Goal: Check status: Check status

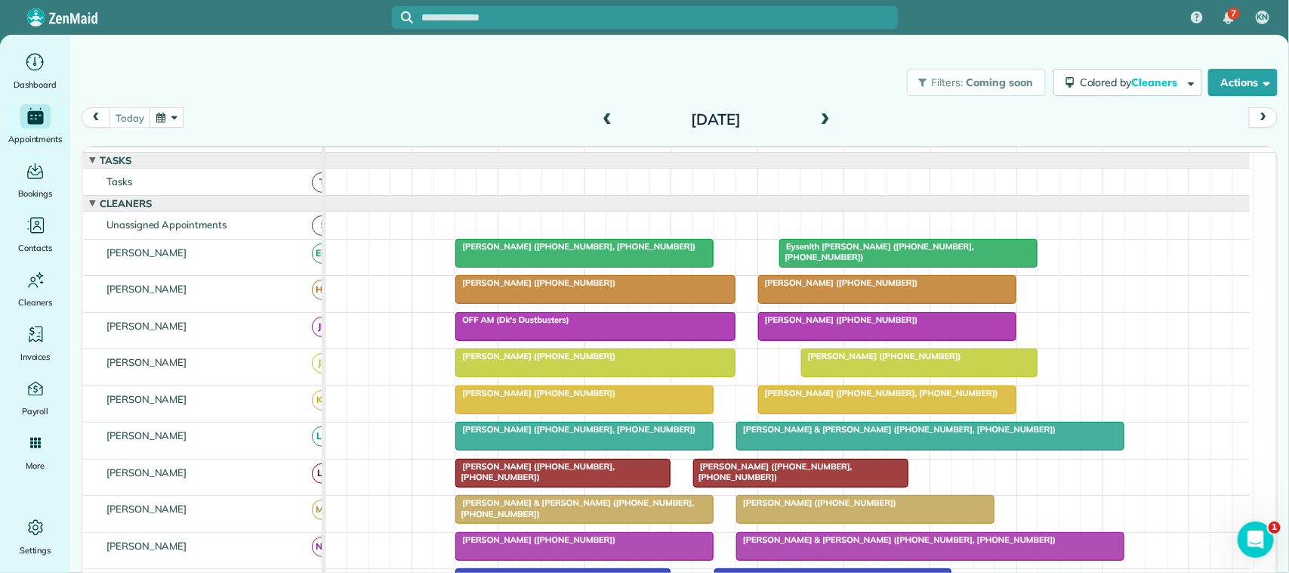
click at [405, 103] on div "Filters: Coming soon Colored by Cleaners Color by Cleaner Color by Team Color b…" at bounding box center [679, 82] width 1219 height 50
click at [436, 107] on div "[DATE] [DATE]" at bounding box center [680, 121] width 1196 height 29
click at [465, 97] on div "Filters: Coming soon Colored by Cleaners Color by Cleaner Color by Team Color b…" at bounding box center [679, 82] width 1219 height 50
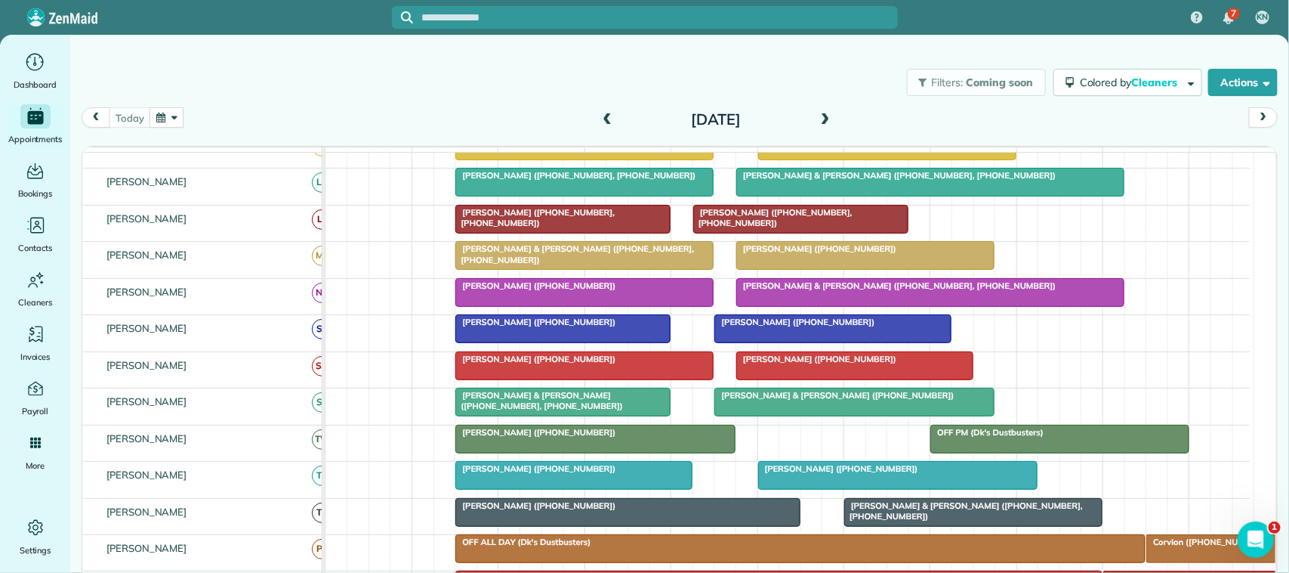
scroll to position [283, 0]
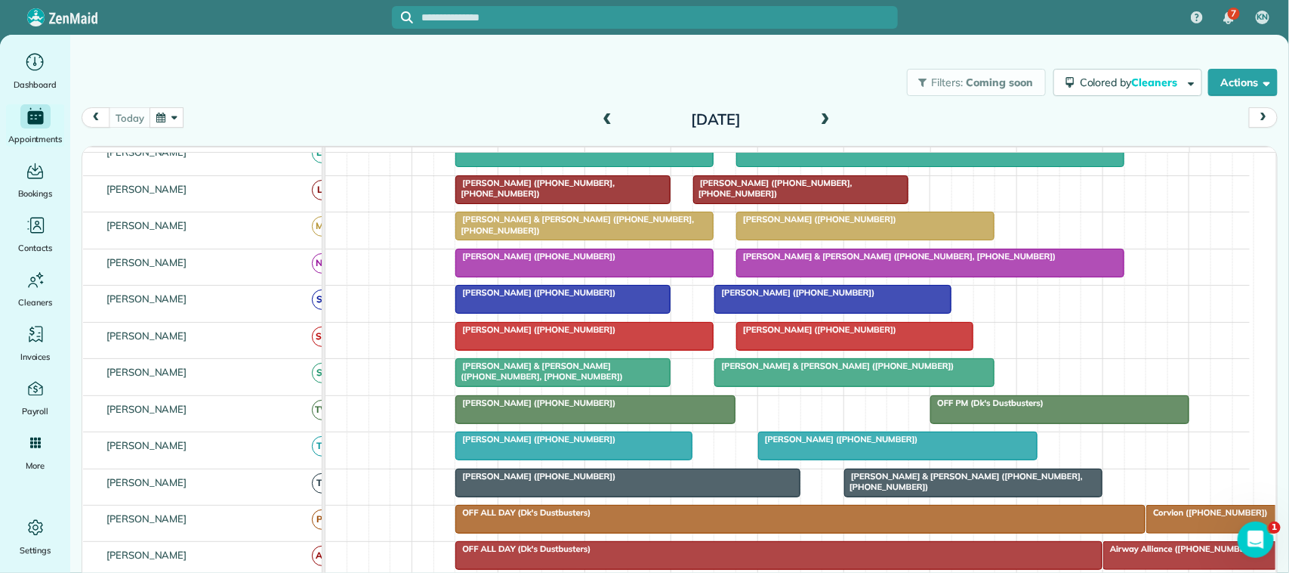
click at [553, 381] on span "[PERSON_NAME] & [PERSON_NAME] ([PHONE_NUMBER], [PHONE_NUMBER])" at bounding box center [539, 370] width 169 height 21
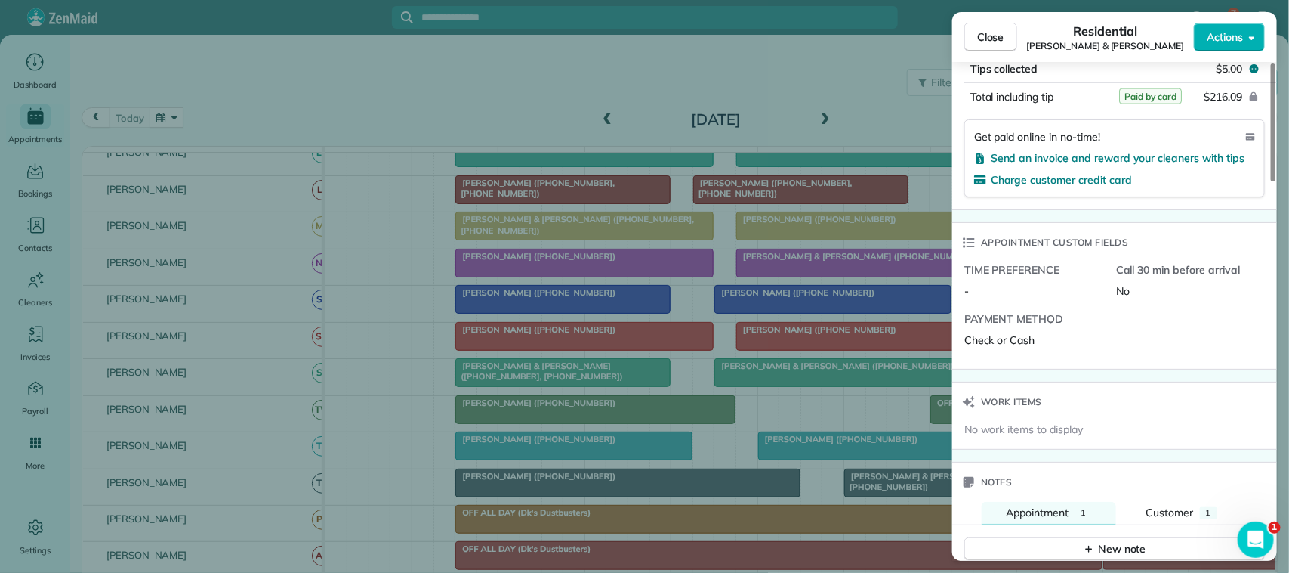
scroll to position [1230, 0]
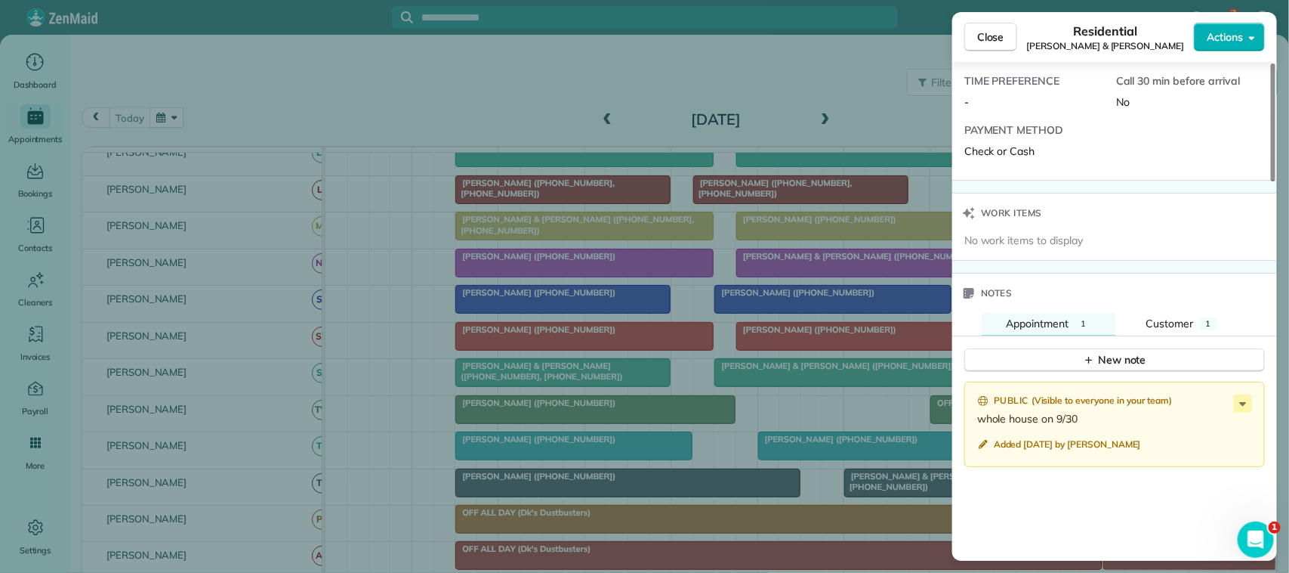
click at [966, 336] on div "New note" at bounding box center [1114, 354] width 325 height 36
click at [966, 316] on span "Customer" at bounding box center [1171, 323] width 48 height 14
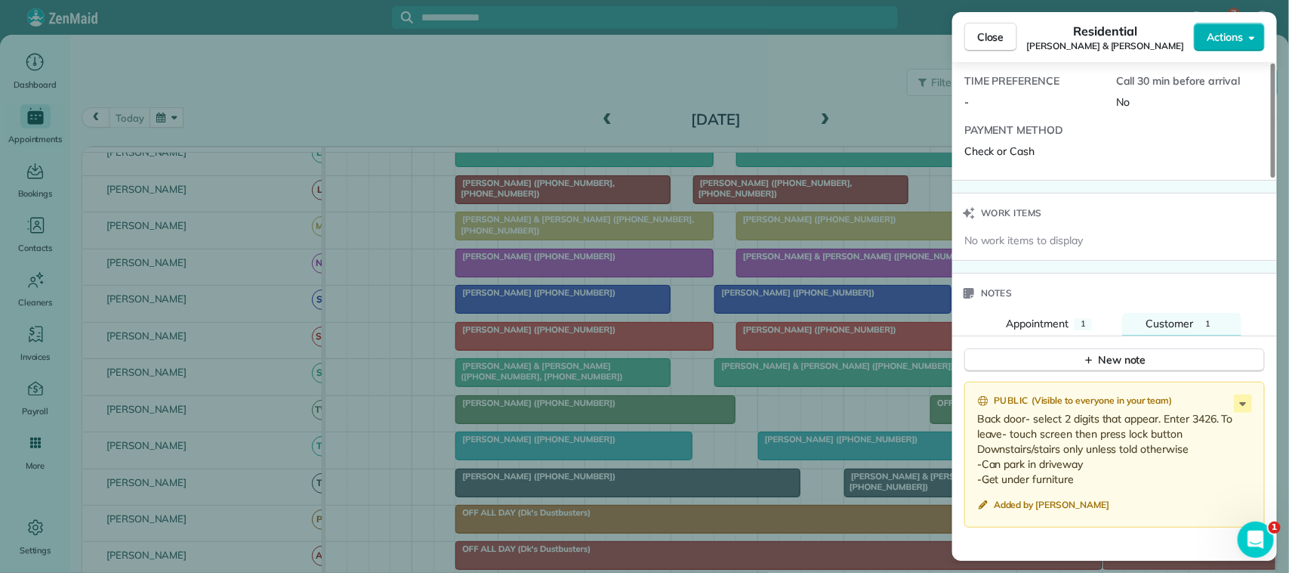
scroll to position [1418, 0]
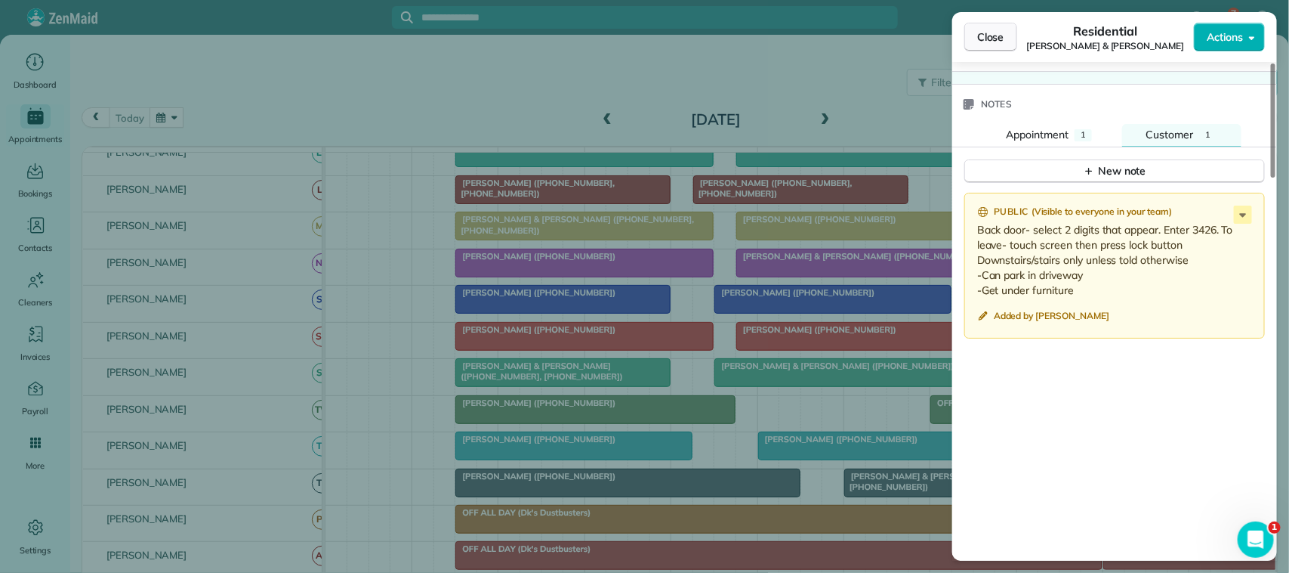
click at [966, 43] on button "Close" at bounding box center [991, 37] width 53 height 29
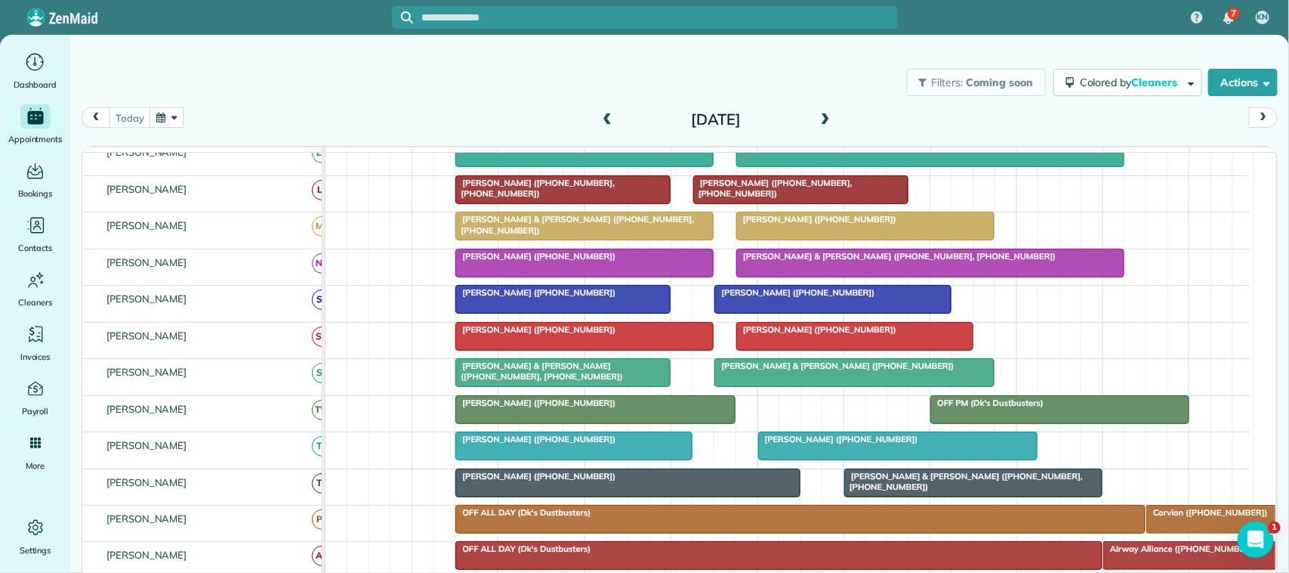
click at [171, 119] on button "button" at bounding box center [167, 117] width 35 height 20
click at [352, 119] on link "Next" at bounding box center [351, 127] width 42 height 38
click at [249, 200] on link "7" at bounding box center [254, 195] width 24 height 24
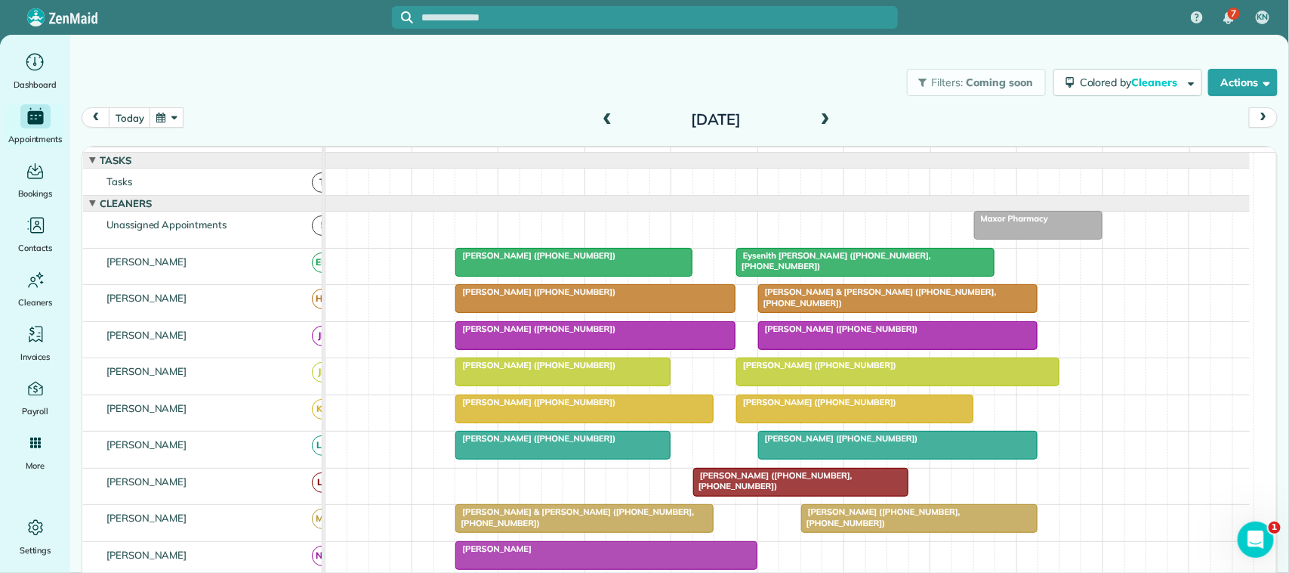
click at [168, 122] on button "button" at bounding box center [167, 117] width 35 height 20
click at [353, 122] on link "Next" at bounding box center [351, 127] width 42 height 38
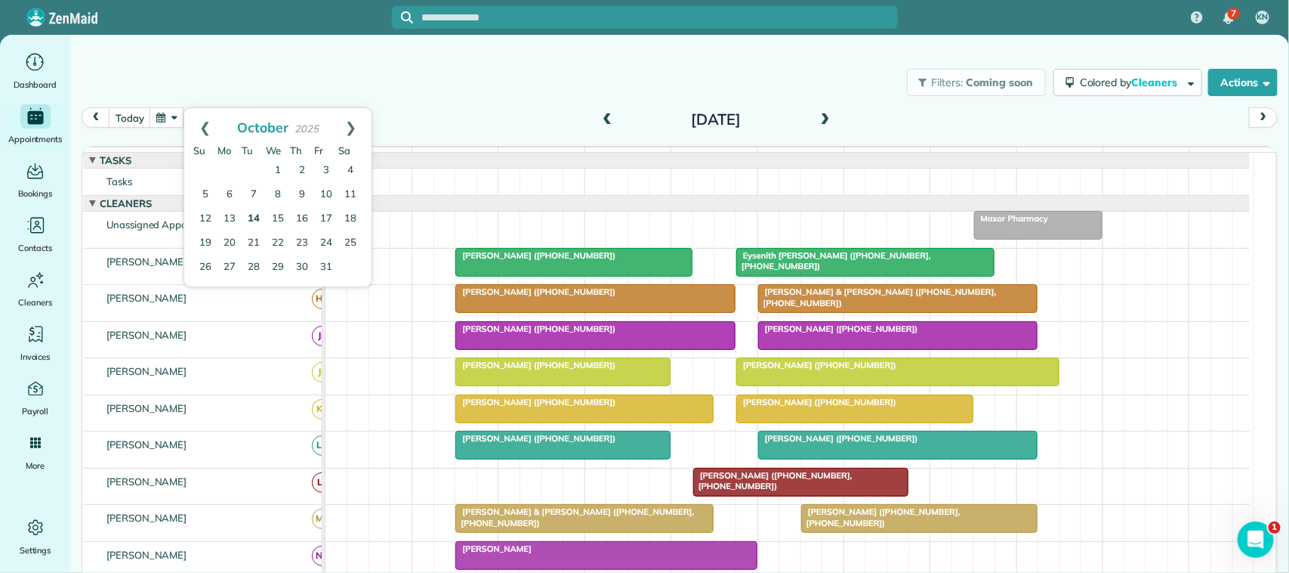
click at [253, 214] on link "14" at bounding box center [254, 219] width 24 height 24
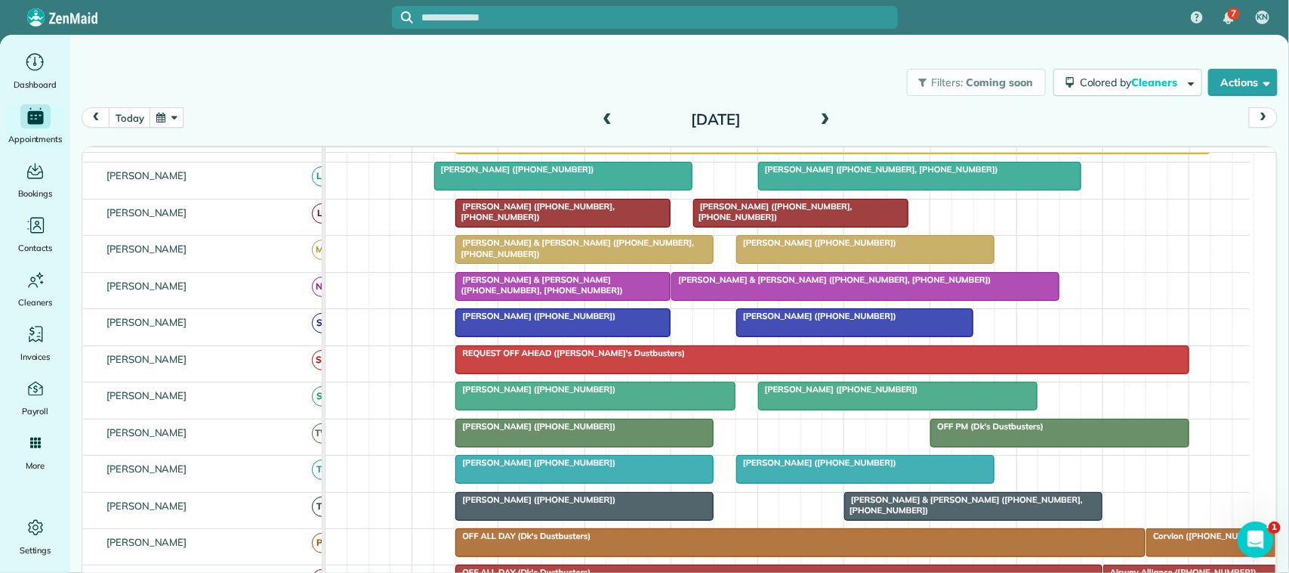
scroll to position [372, 0]
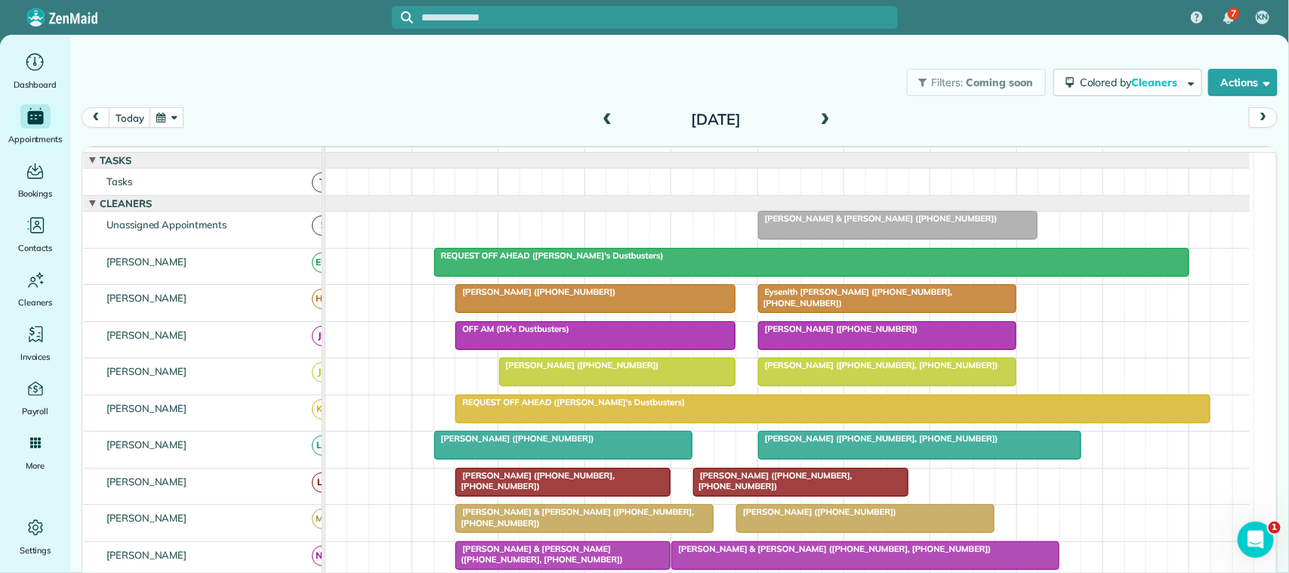
click at [600, 125] on span at bounding box center [607, 120] width 17 height 14
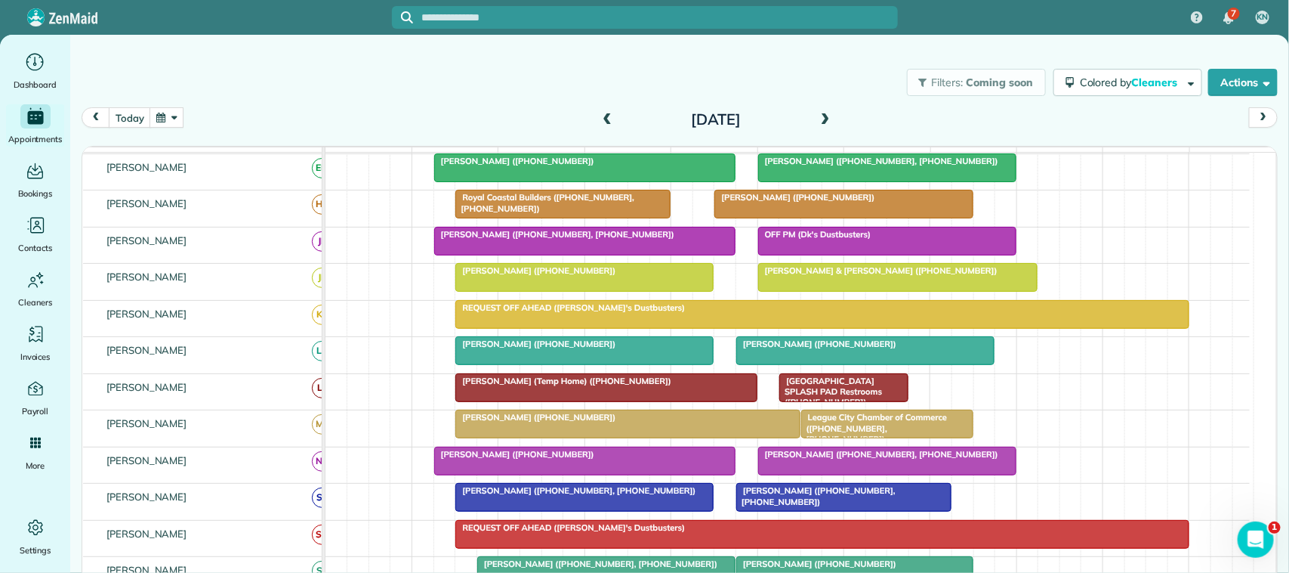
click at [164, 113] on button "button" at bounding box center [167, 117] width 35 height 20
click at [363, 125] on link "Next" at bounding box center [351, 127] width 42 height 38
click at [231, 242] on link "20" at bounding box center [230, 243] width 24 height 24
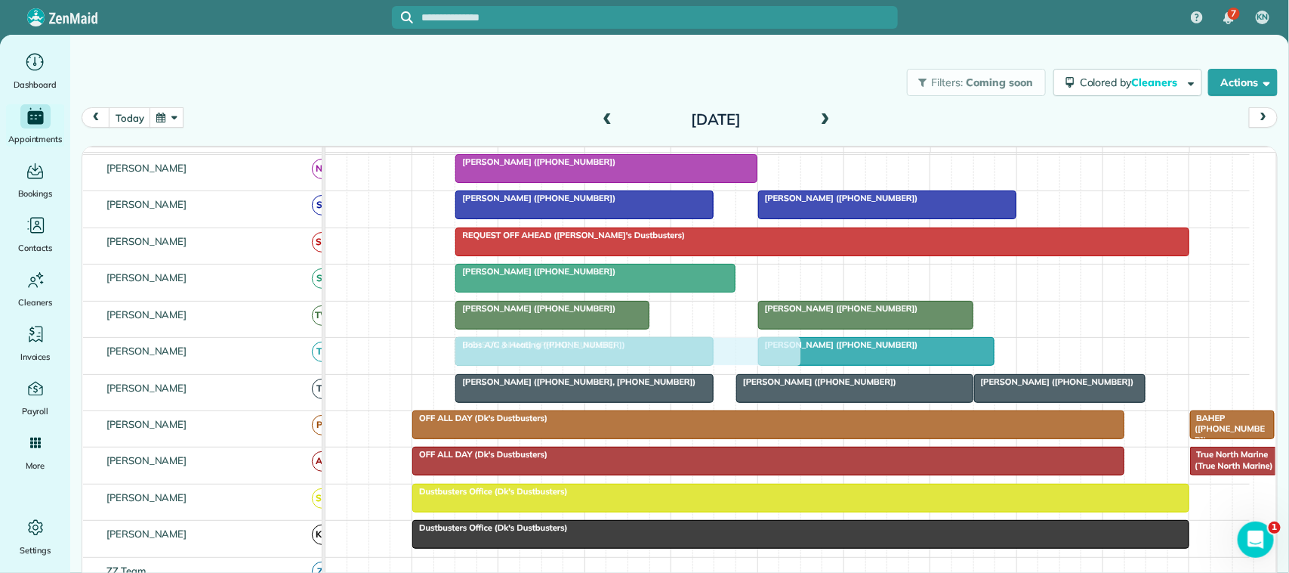
drag, startPoint x: 542, startPoint y: 247, endPoint x: 533, endPoint y: 378, distance: 130.9
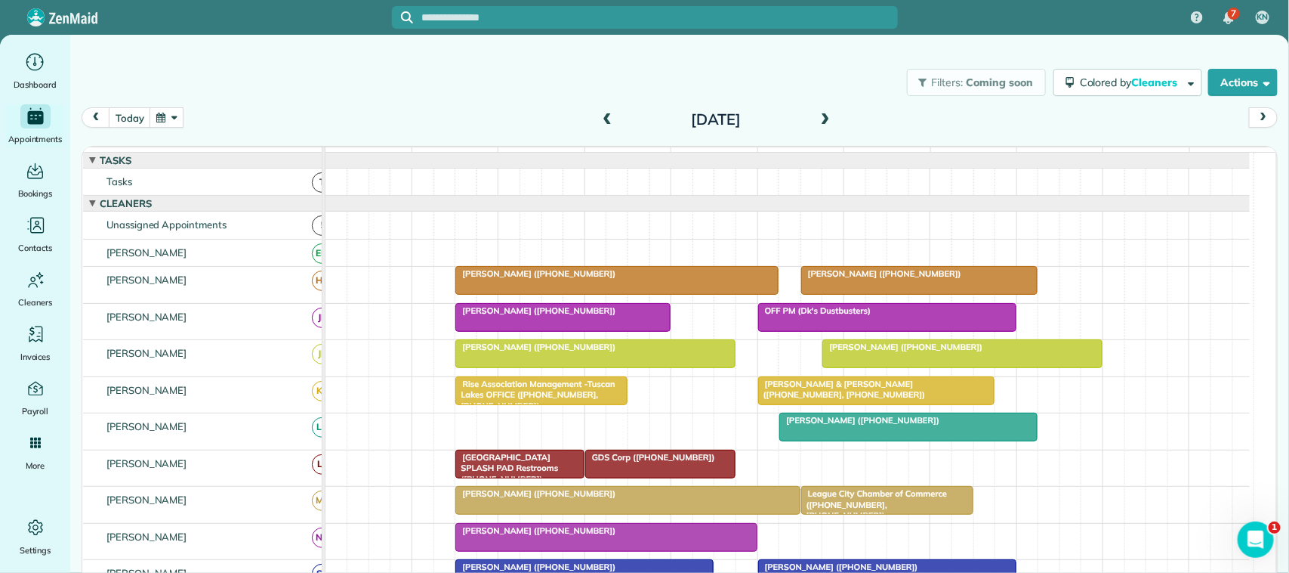
click at [172, 125] on button "button" at bounding box center [167, 117] width 35 height 20
click at [360, 131] on link "Next" at bounding box center [351, 127] width 42 height 38
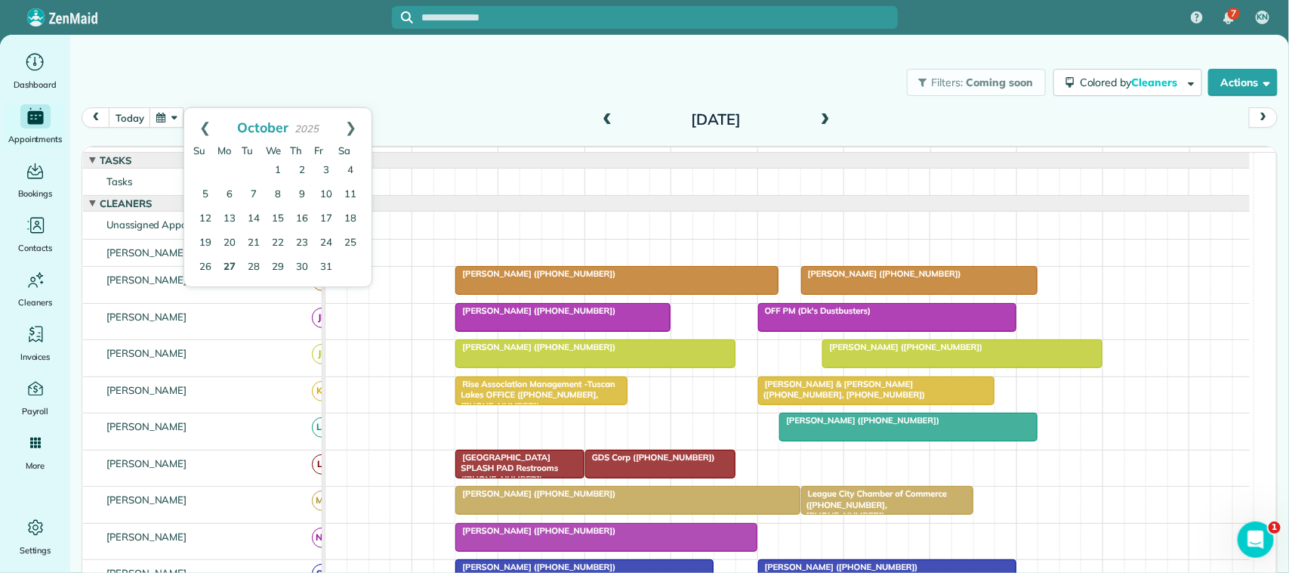
click at [232, 266] on link "27" at bounding box center [230, 267] width 24 height 24
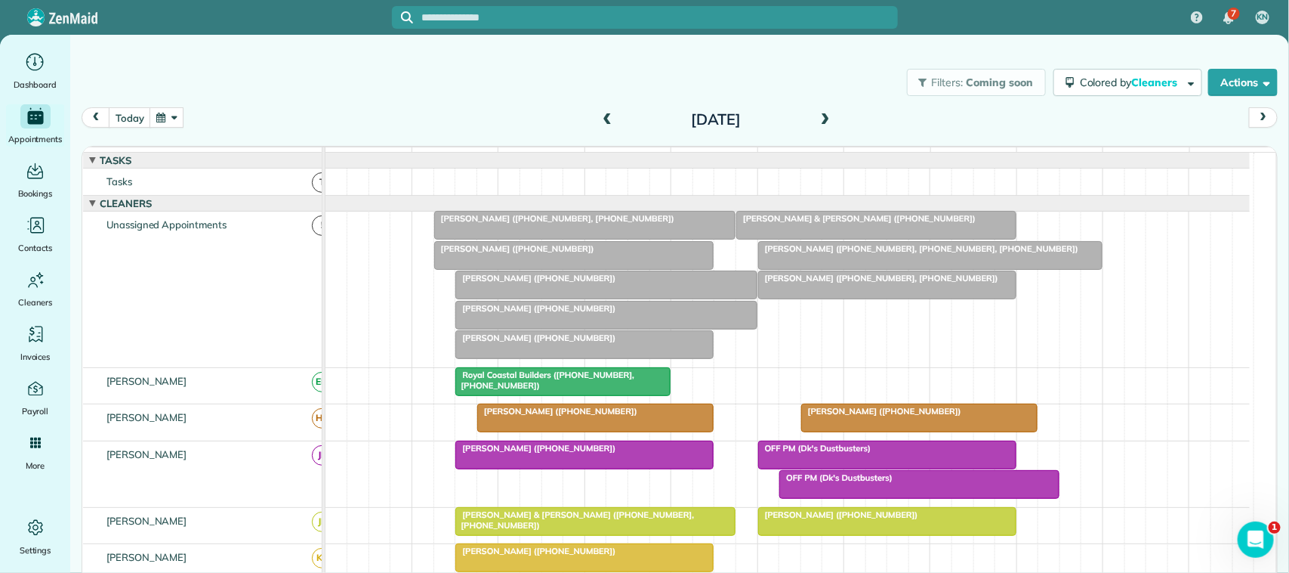
click at [822, 118] on span at bounding box center [825, 120] width 17 height 14
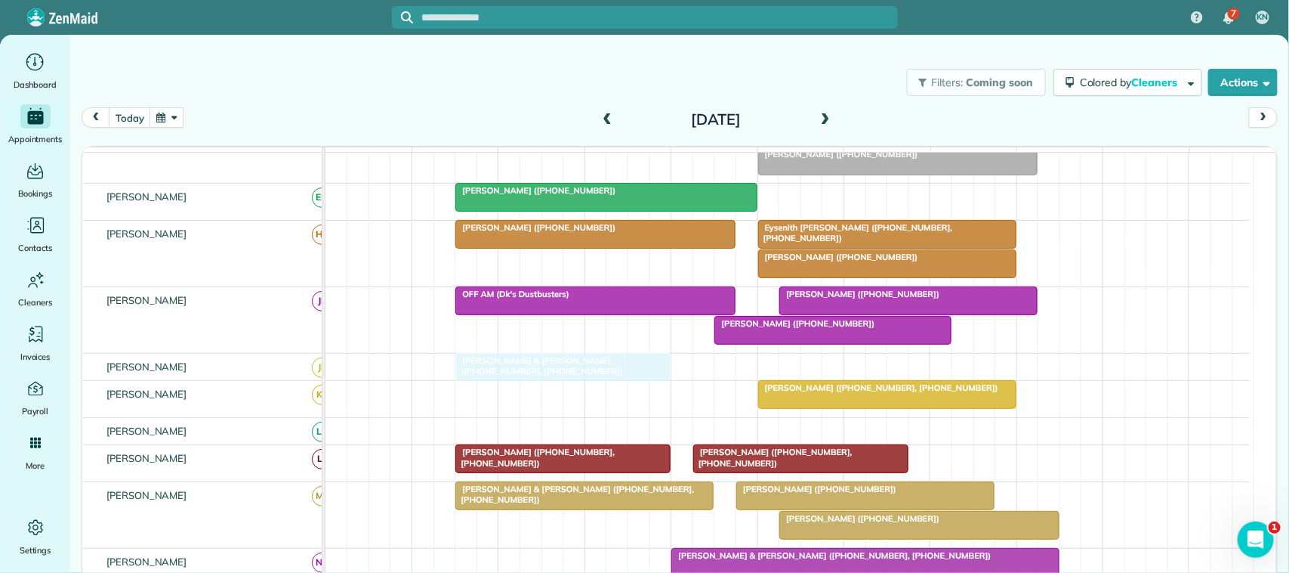
drag, startPoint x: 502, startPoint y: 357, endPoint x: 502, endPoint y: 379, distance: 22.7
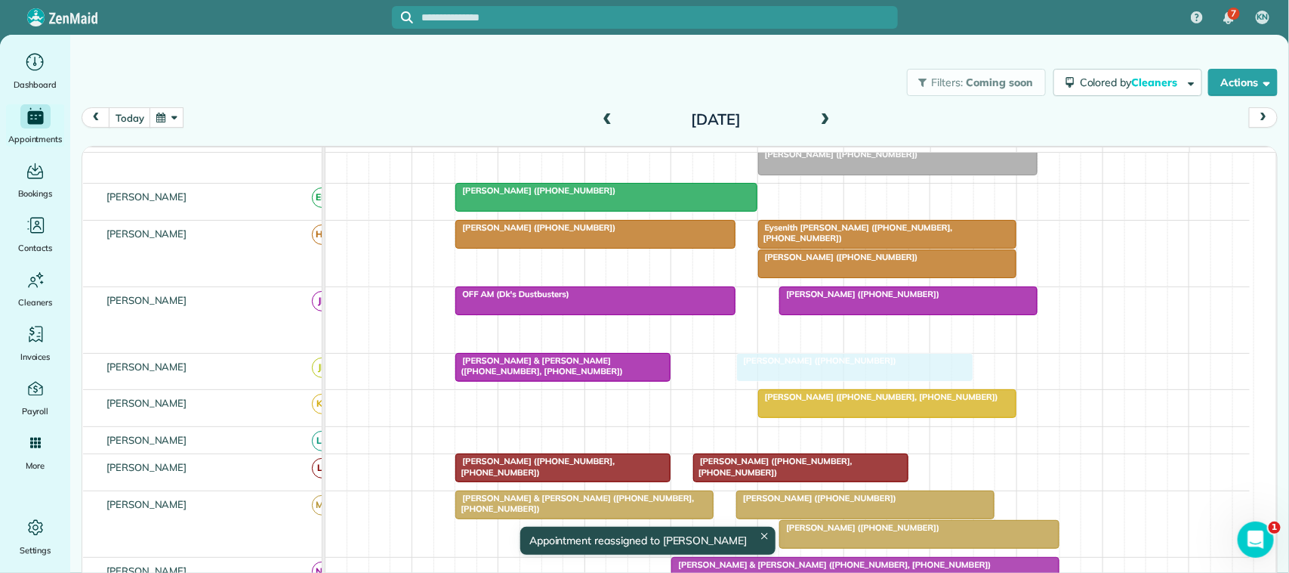
drag, startPoint x: 776, startPoint y: 351, endPoint x: 792, endPoint y: 390, distance: 41.7
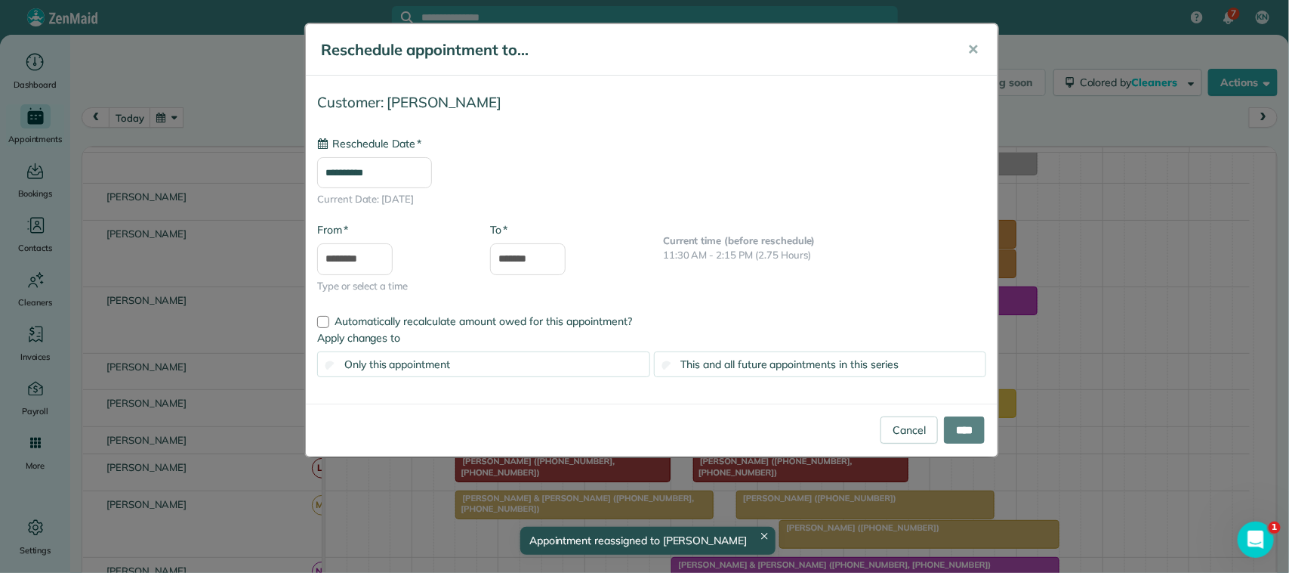
type input "**********"
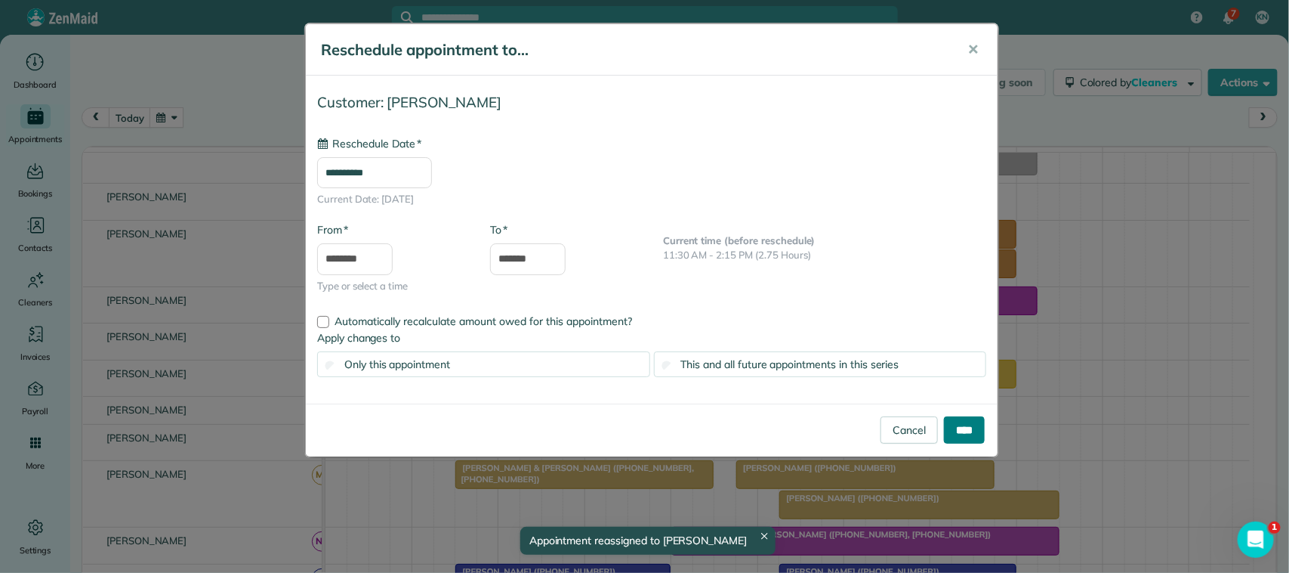
click at [966, 427] on input "****" at bounding box center [964, 429] width 41 height 27
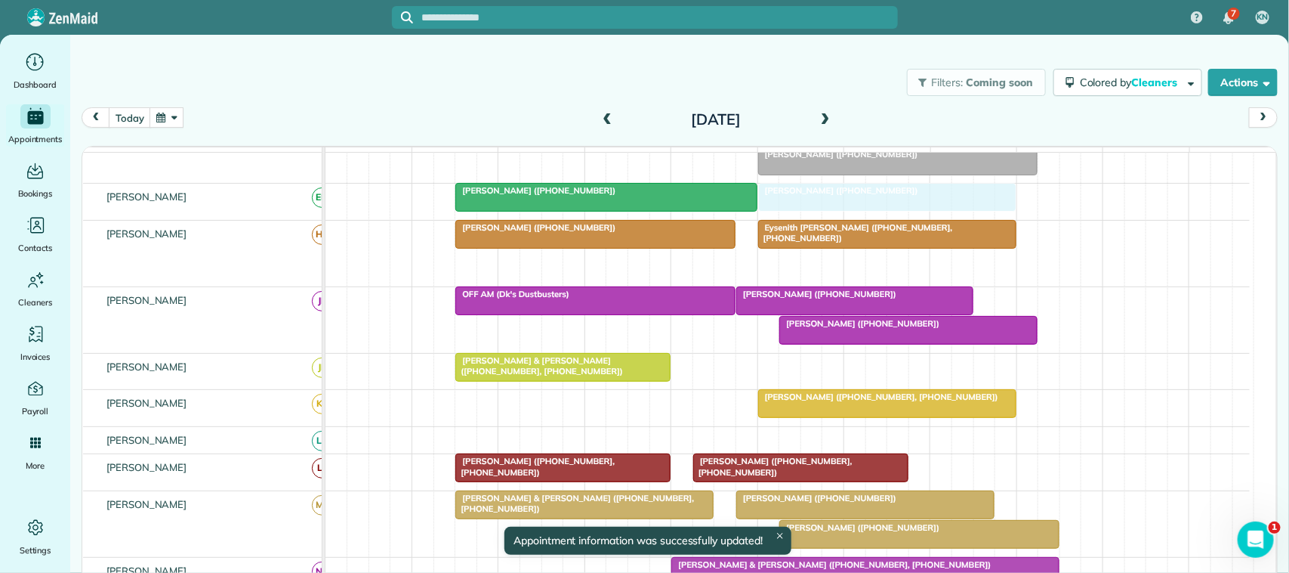
drag, startPoint x: 835, startPoint y: 279, endPoint x: 839, endPoint y: 231, distance: 48.5
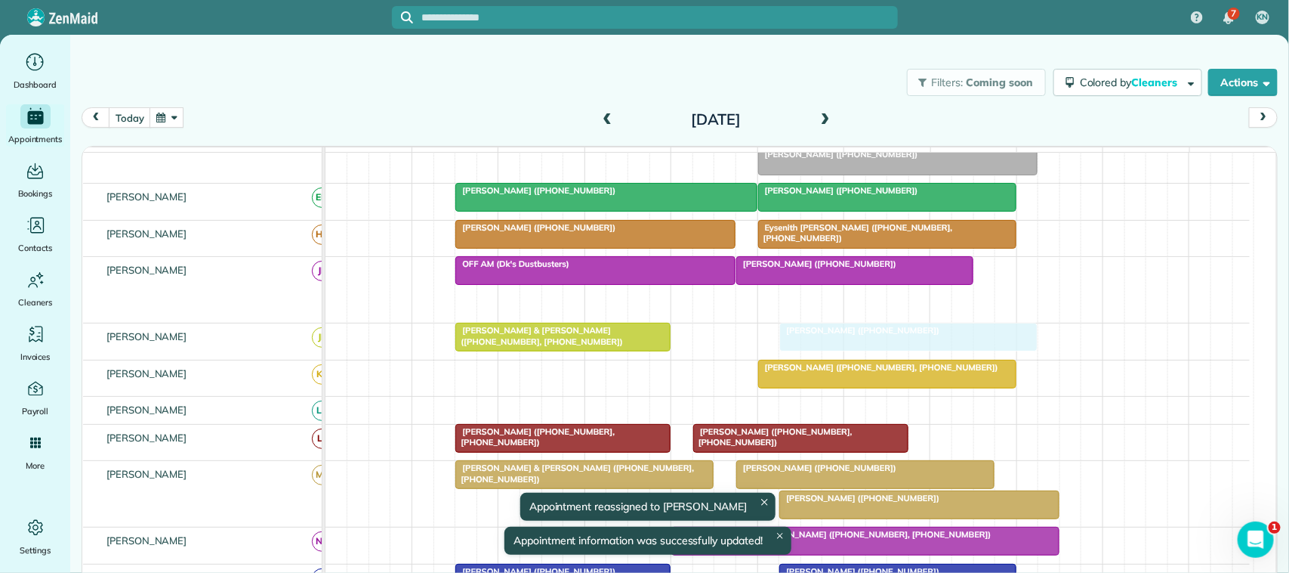
drag, startPoint x: 841, startPoint y: 308, endPoint x: 835, endPoint y: 351, distance: 43.4
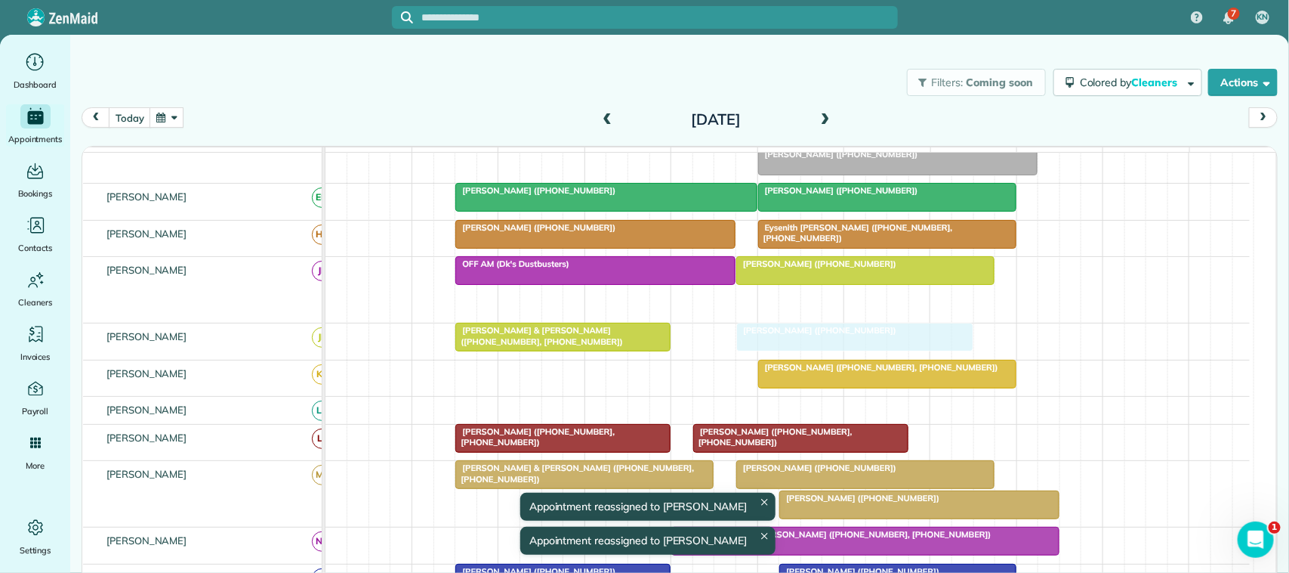
drag, startPoint x: 799, startPoint y: 315, endPoint x: 801, endPoint y: 338, distance: 23.5
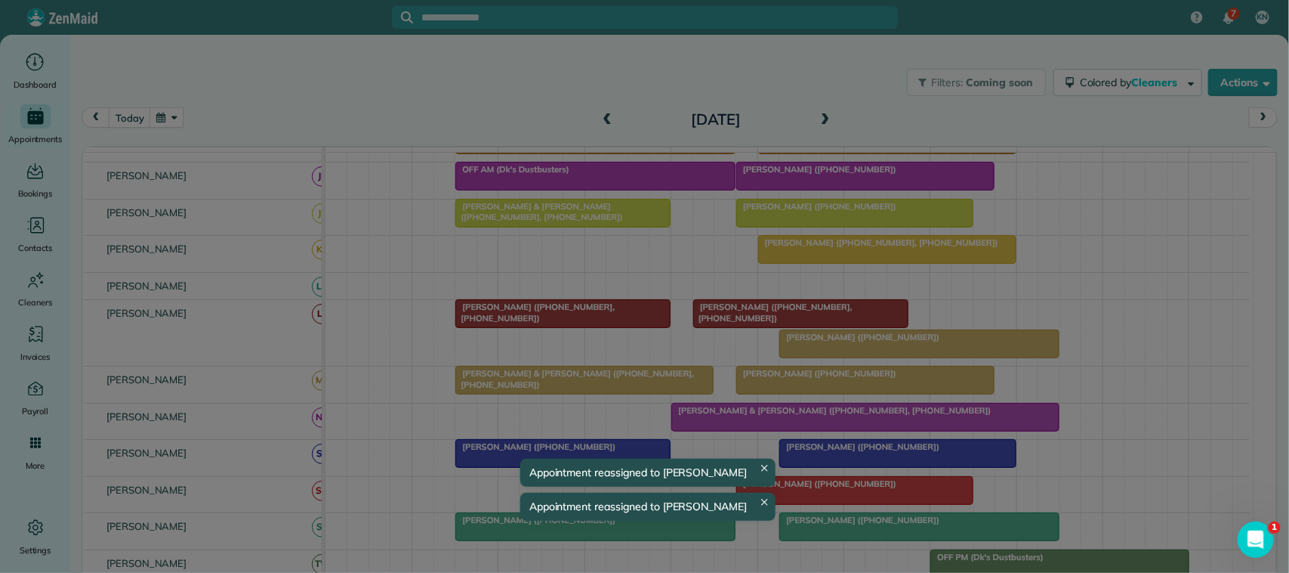
drag, startPoint x: 854, startPoint y: 421, endPoint x: 846, endPoint y: 338, distance: 82.7
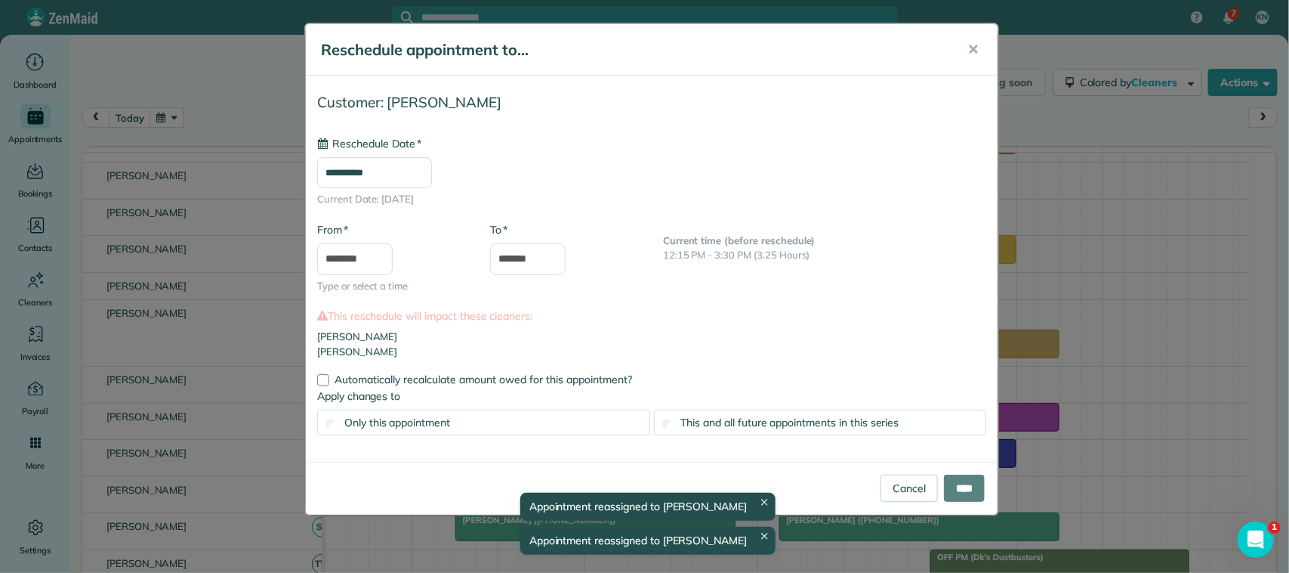
type input "**********"
click at [965, 51] on button "✕" at bounding box center [973, 50] width 34 height 36
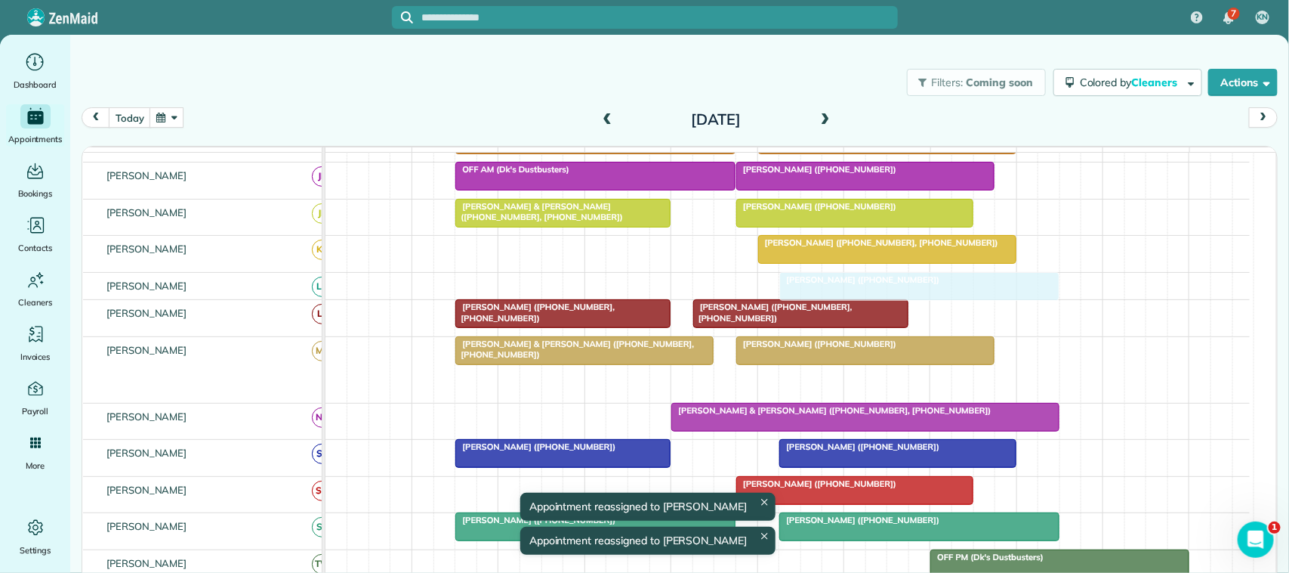
drag, startPoint x: 848, startPoint y: 386, endPoint x: 847, endPoint y: 303, distance: 83.1
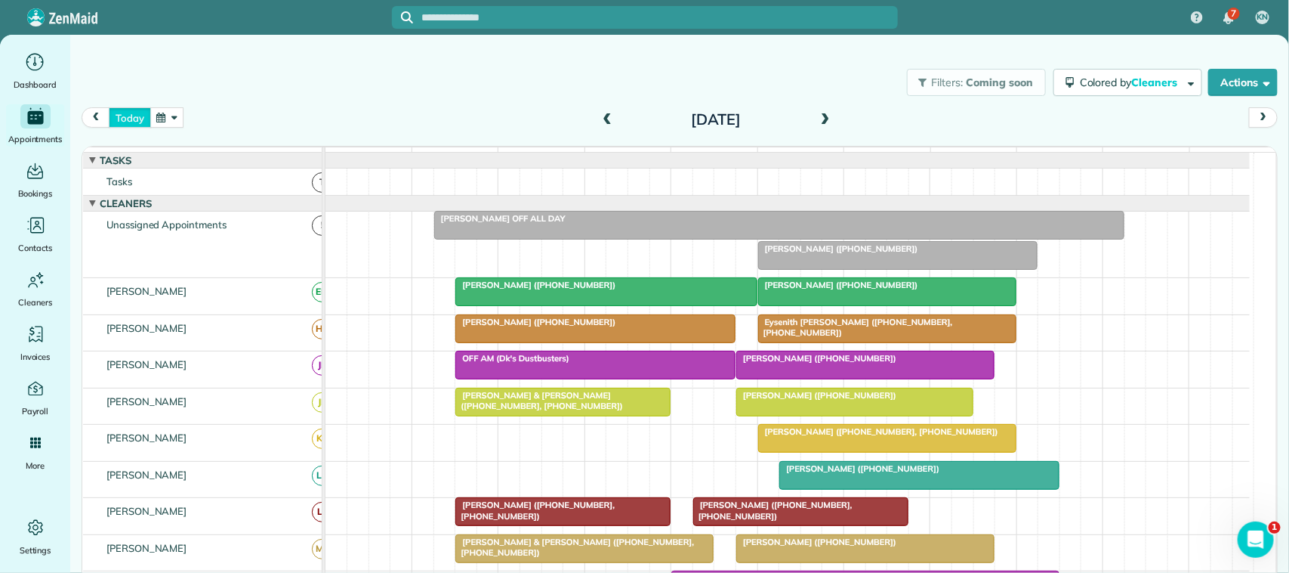
click at [136, 113] on button "today" at bounding box center [130, 117] width 42 height 20
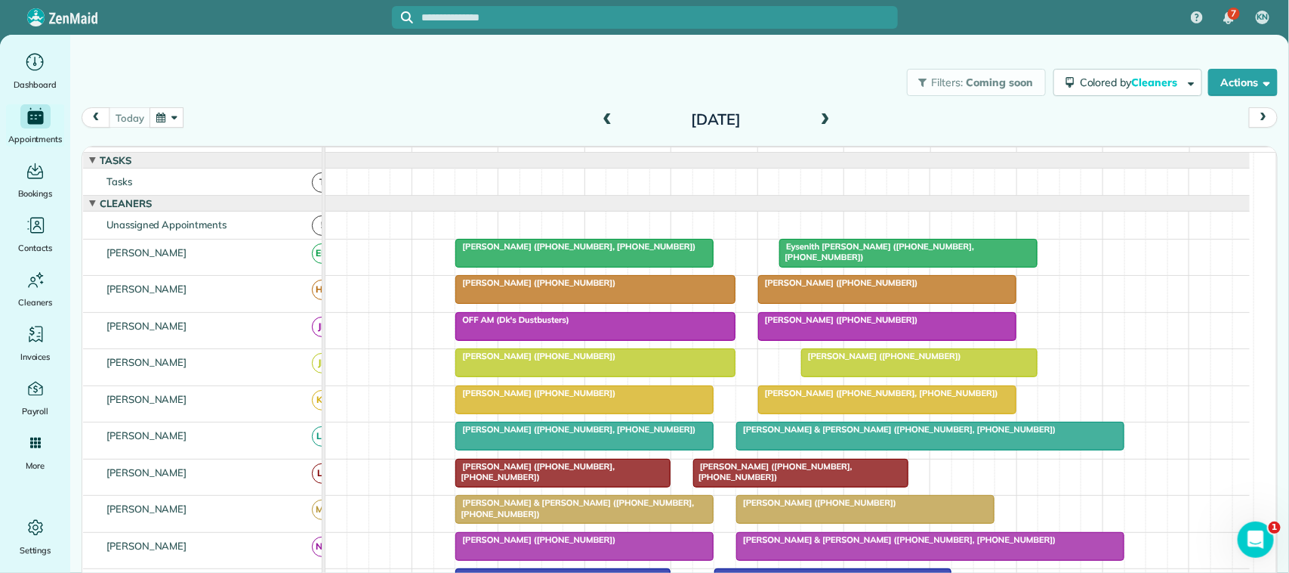
click at [542, 376] on div at bounding box center [595, 362] width 279 height 27
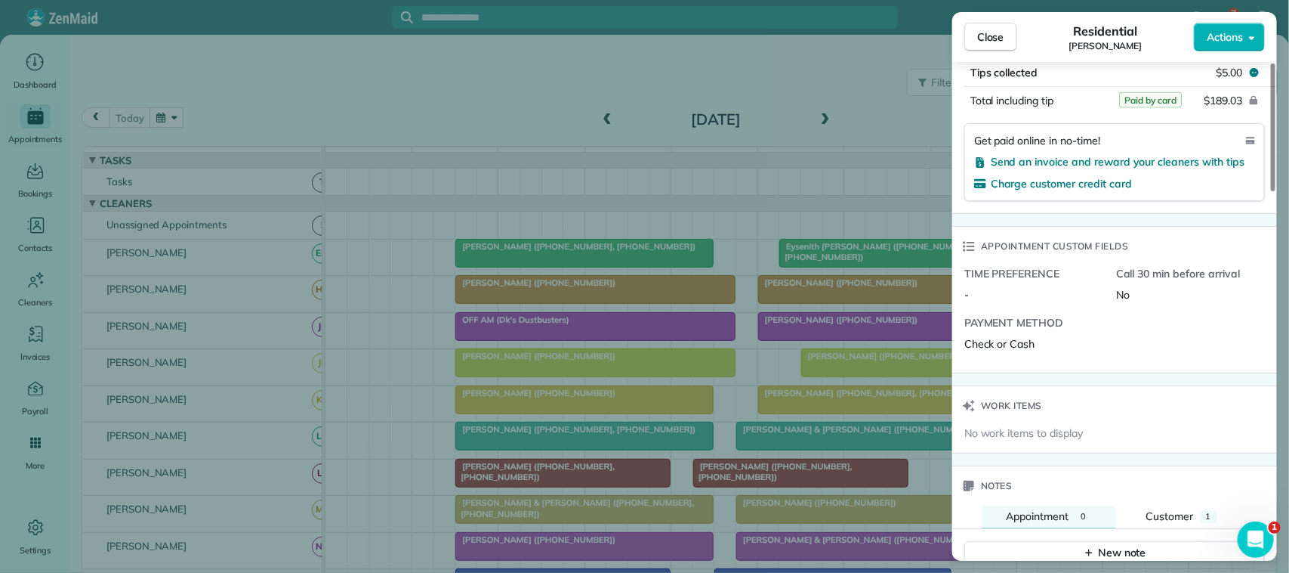
scroll to position [1141, 0]
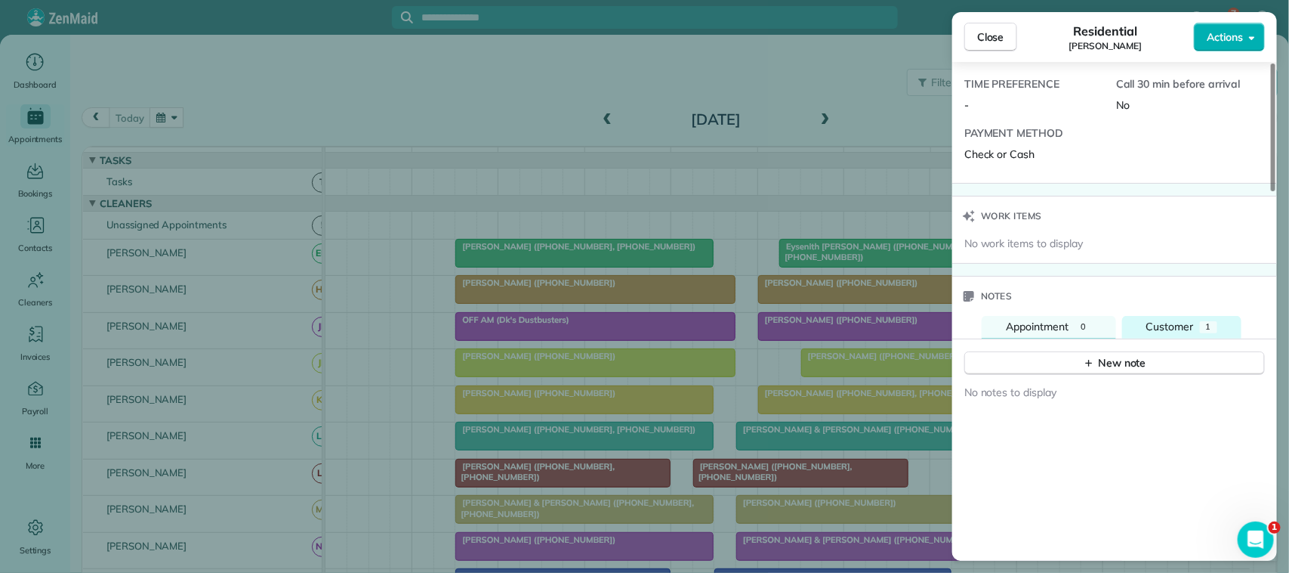
click at [966, 319] on span "Customer" at bounding box center [1171, 326] width 48 height 14
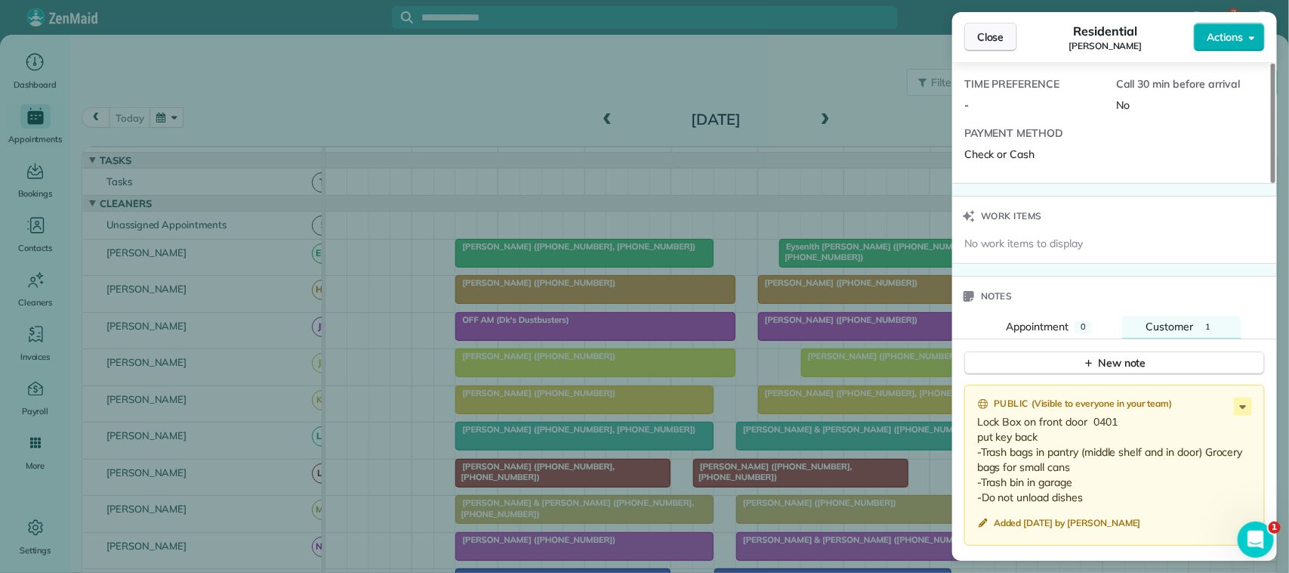
click at [966, 47] on button "Close" at bounding box center [991, 37] width 53 height 29
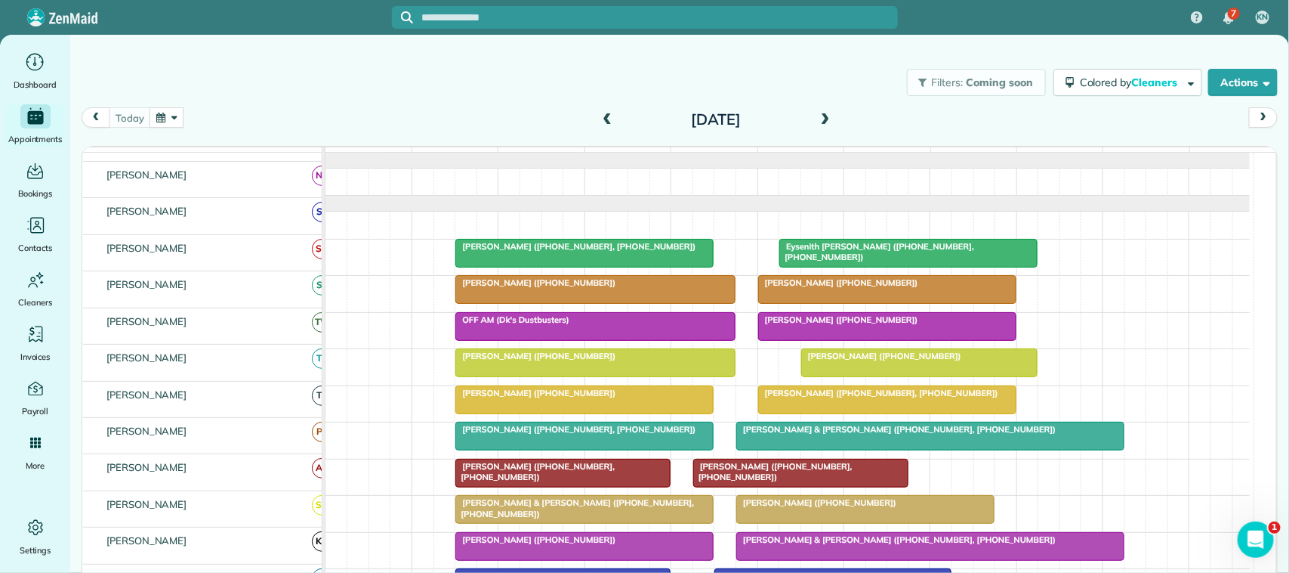
click at [134, 129] on div "[DATE] [DATE]" at bounding box center [680, 121] width 1196 height 29
click at [236, 121] on div "[DATE] [DATE]" at bounding box center [680, 121] width 1196 height 29
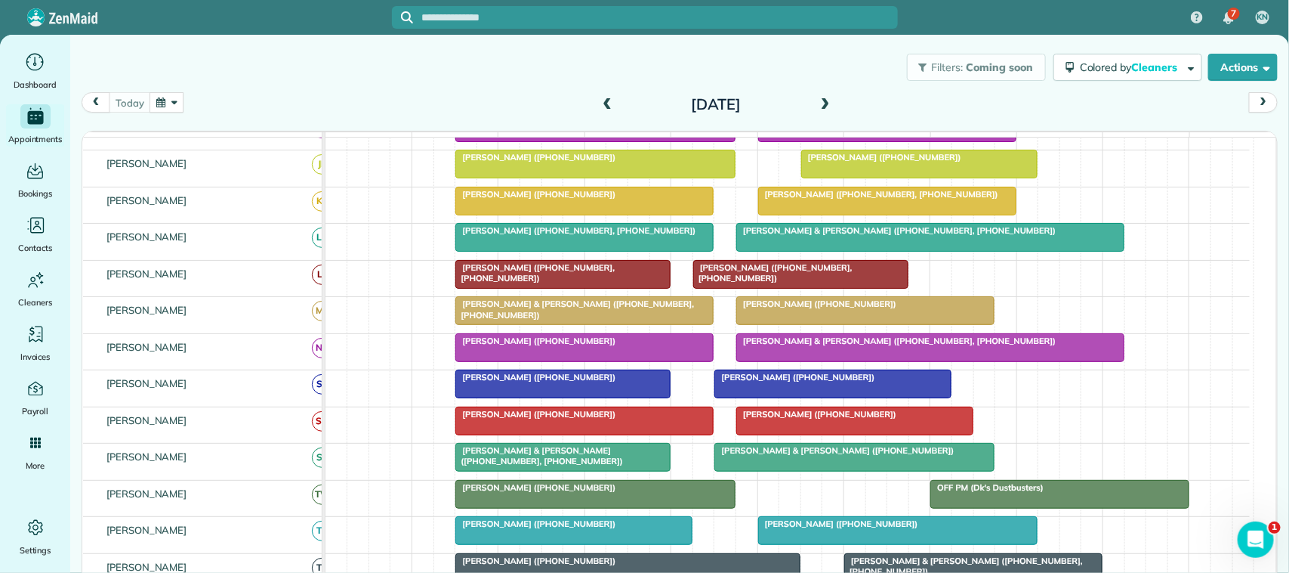
scroll to position [378, 0]
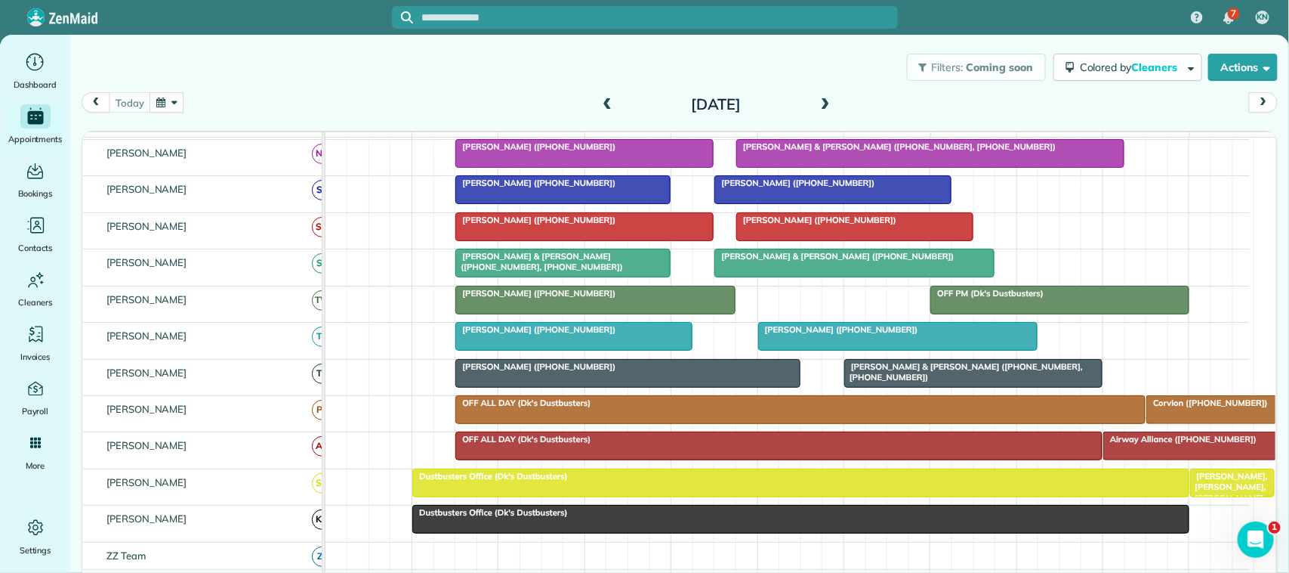
click at [548, 272] on span "[PERSON_NAME] & [PERSON_NAME] ([PHONE_NUMBER], [PHONE_NUMBER])" at bounding box center [539, 261] width 169 height 21
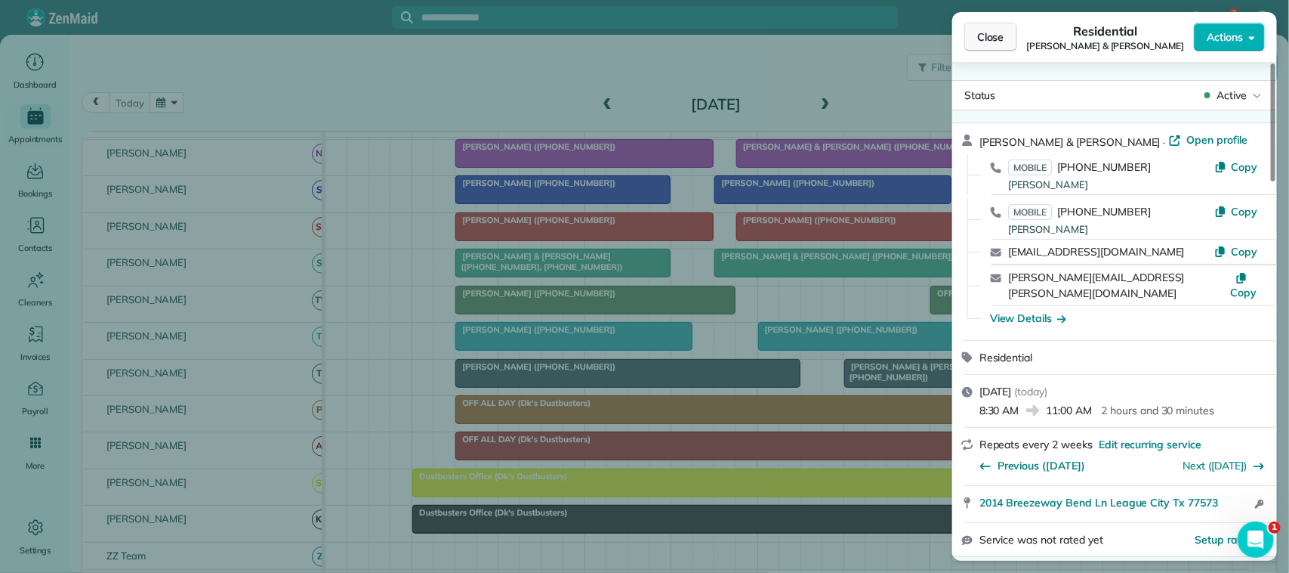
click at [966, 40] on span "Close" at bounding box center [990, 36] width 27 height 15
